Goal: Information Seeking & Learning: Learn about a topic

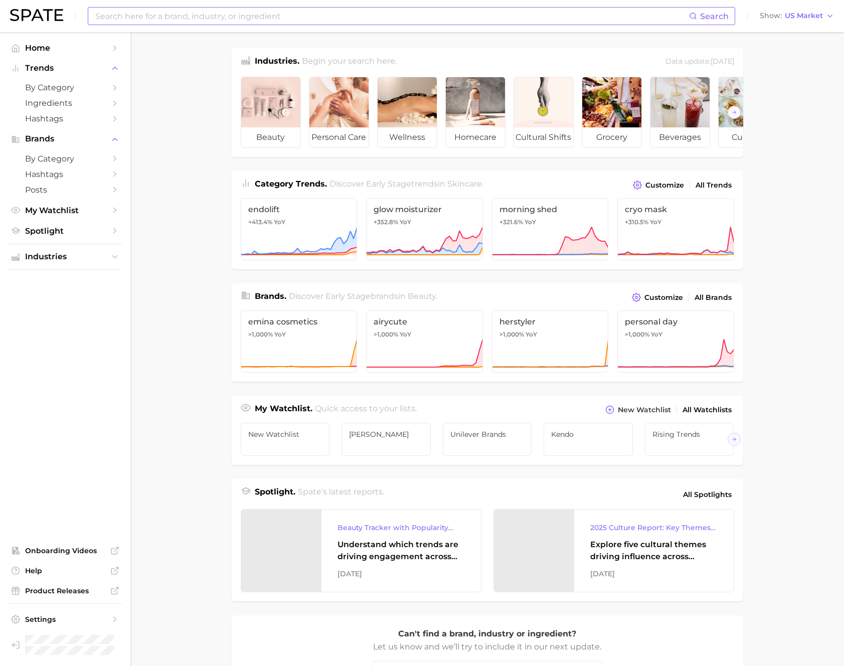
click at [220, 15] on input at bounding box center [391, 16] width 595 height 17
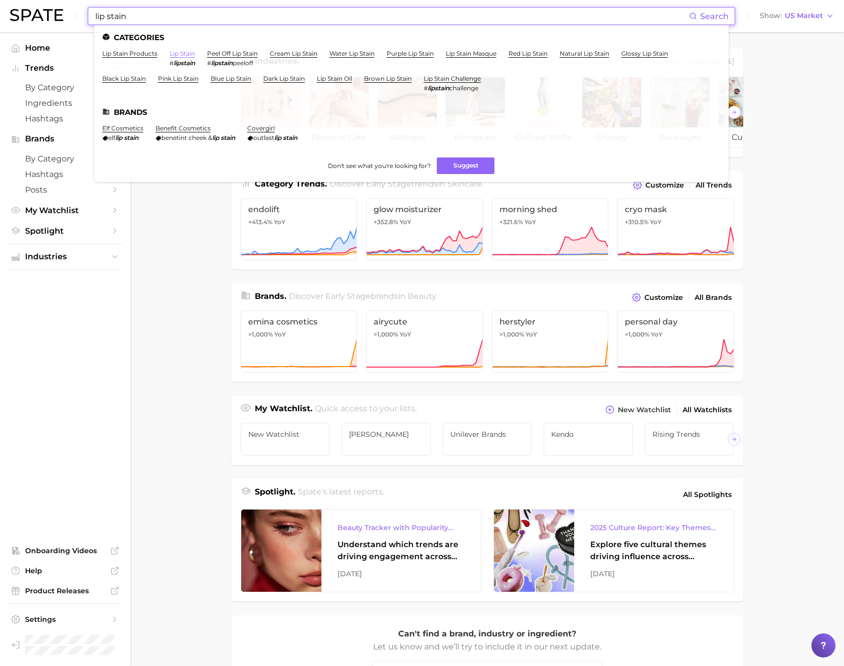
type input "lip stain"
click at [179, 52] on link "lip stain" at bounding box center [183, 54] width 26 height 8
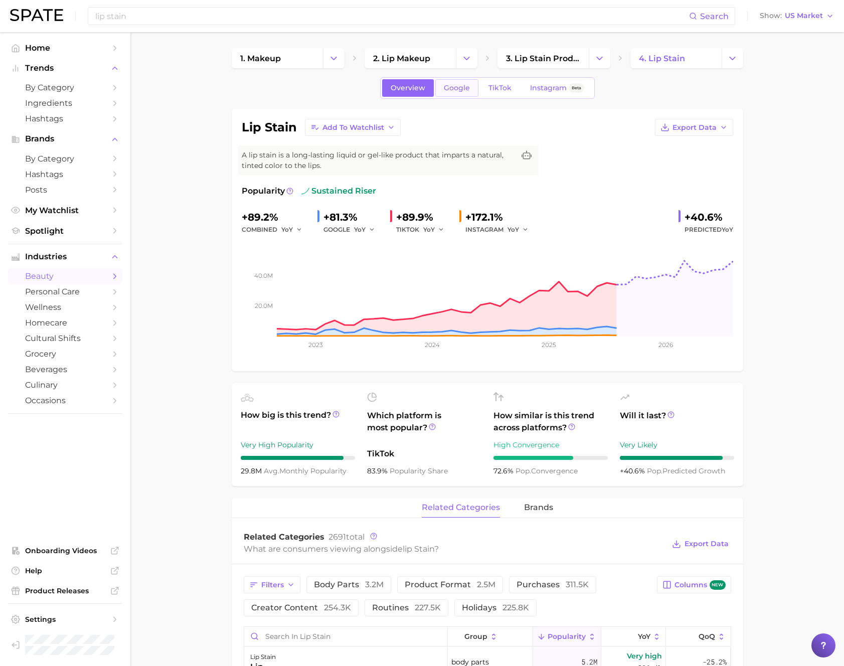
click at [450, 89] on span "Google" at bounding box center [457, 88] width 26 height 9
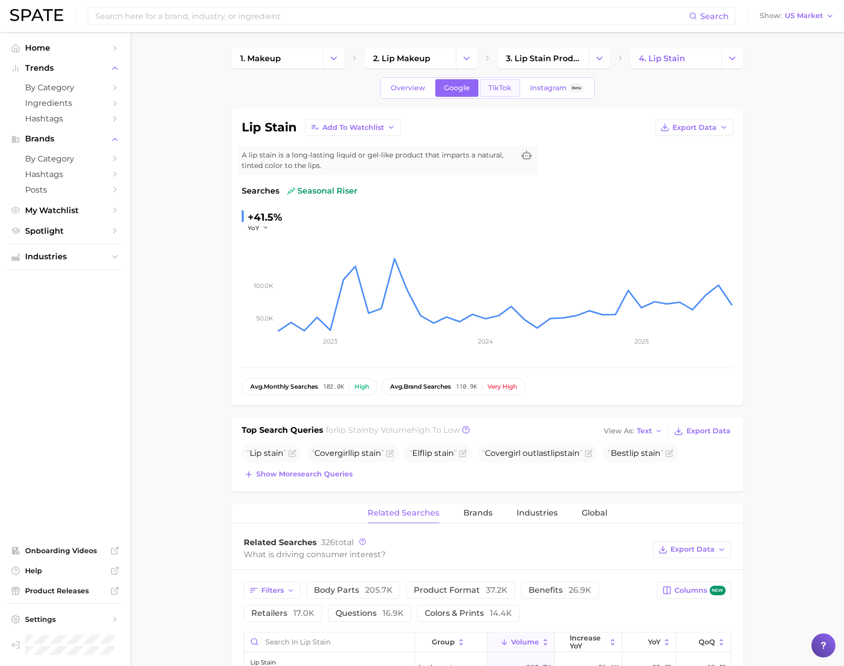
click at [503, 84] on span "TikTok" at bounding box center [500, 88] width 23 height 9
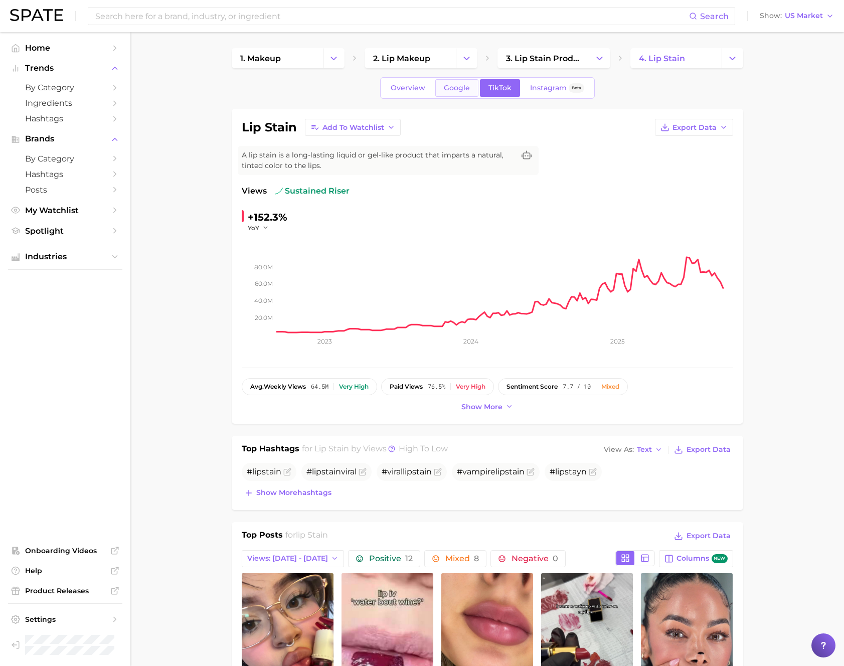
click at [468, 88] on span "Google" at bounding box center [457, 88] width 26 height 9
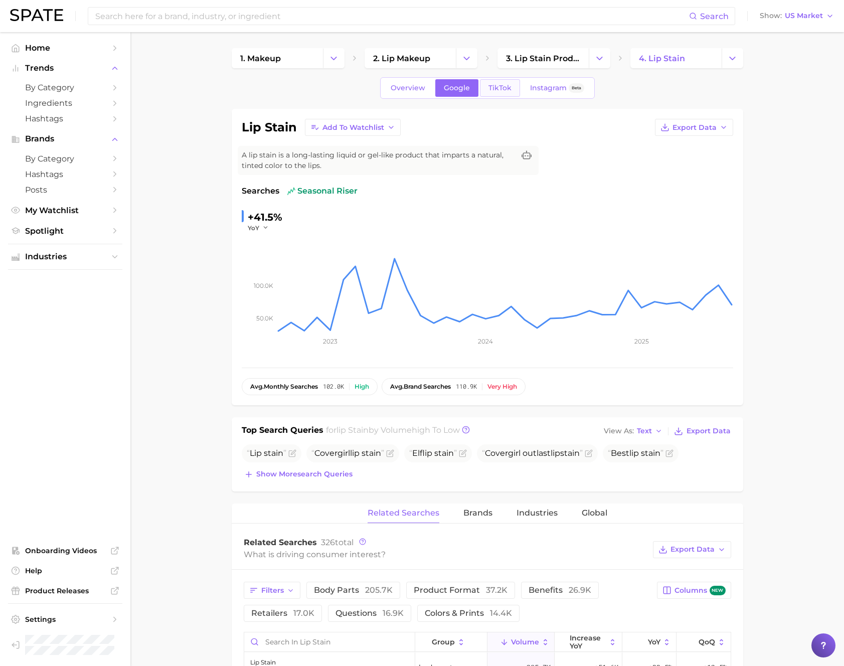
click at [498, 87] on span "TikTok" at bounding box center [500, 88] width 23 height 9
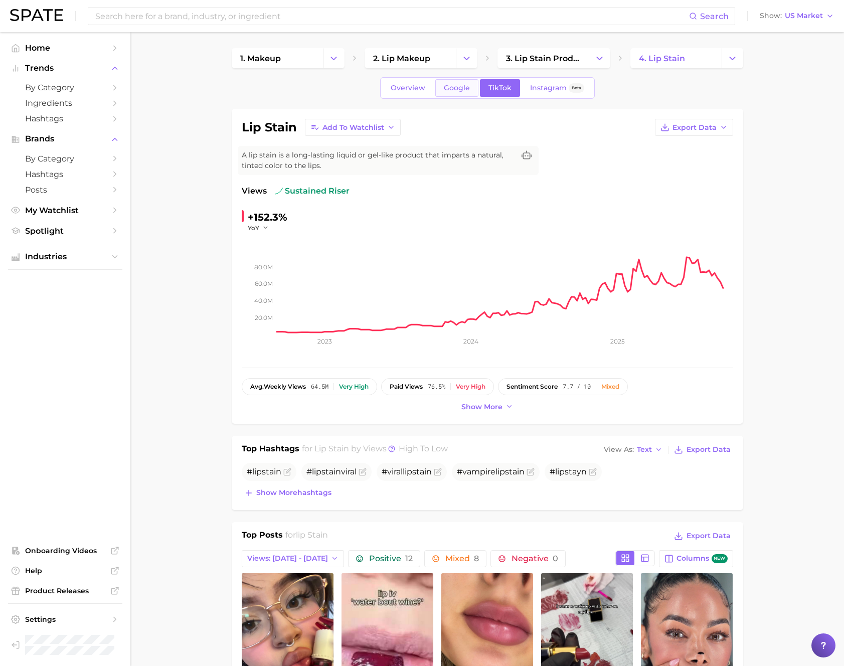
click at [461, 88] on span "Google" at bounding box center [457, 88] width 26 height 9
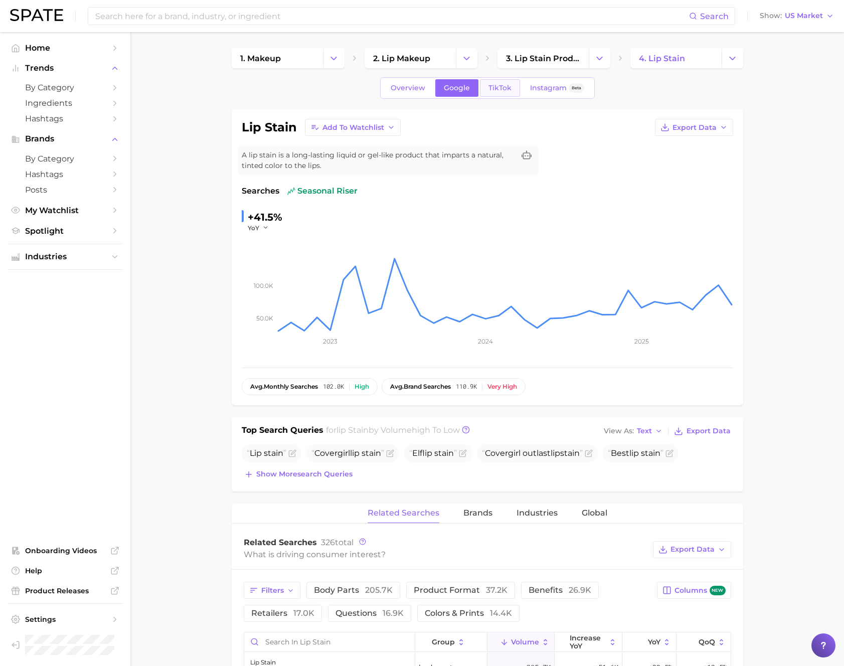
click at [500, 87] on span "TikTok" at bounding box center [500, 88] width 23 height 9
